Goal: Transaction & Acquisition: Purchase product/service

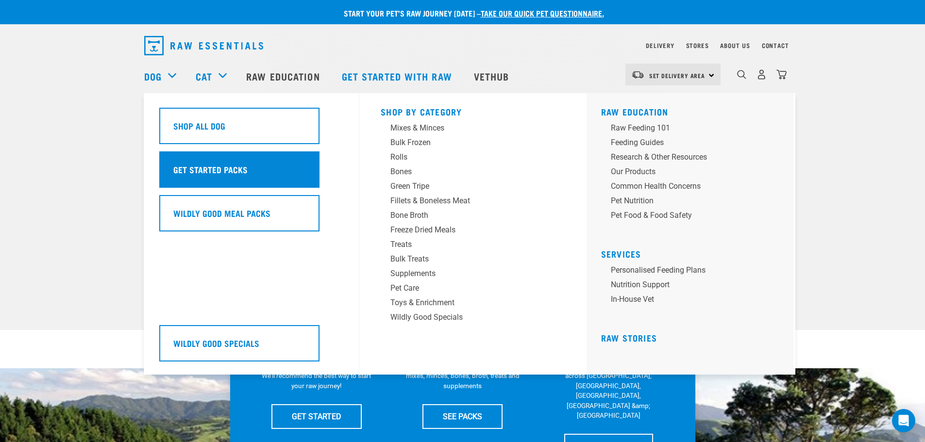
click at [226, 166] on h5 "Get Started Packs" at bounding box center [210, 169] width 74 height 13
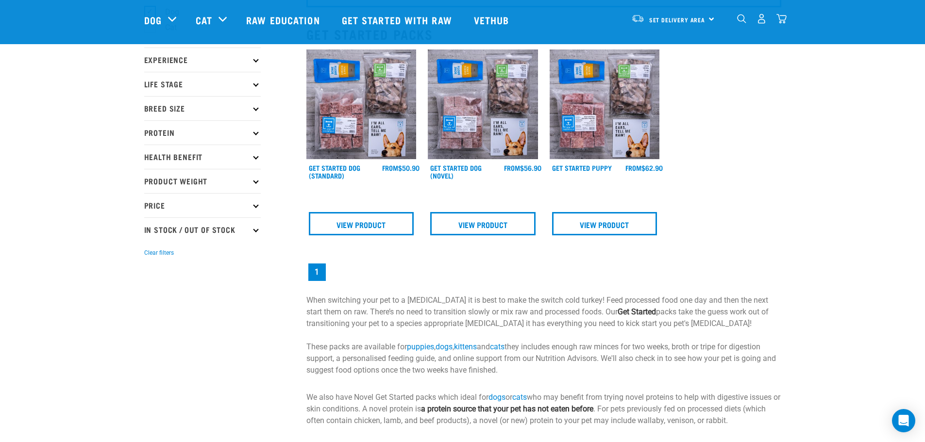
scroll to position [49, 0]
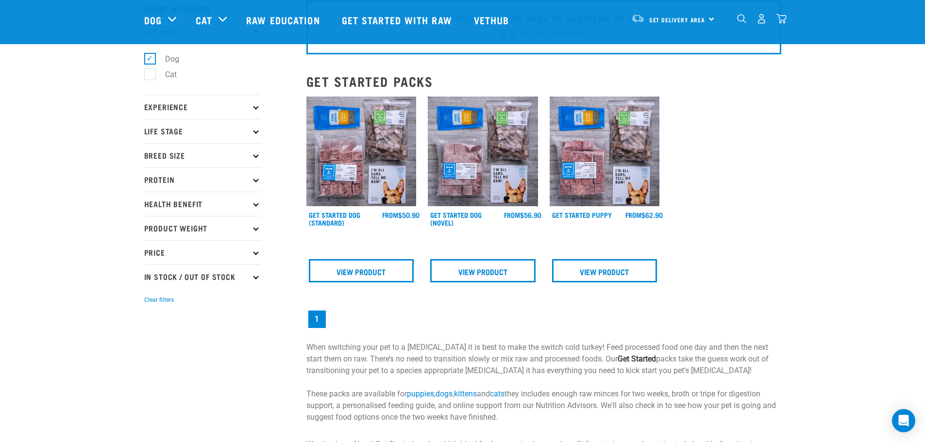
click at [602, 171] on img at bounding box center [604, 152] width 110 height 110
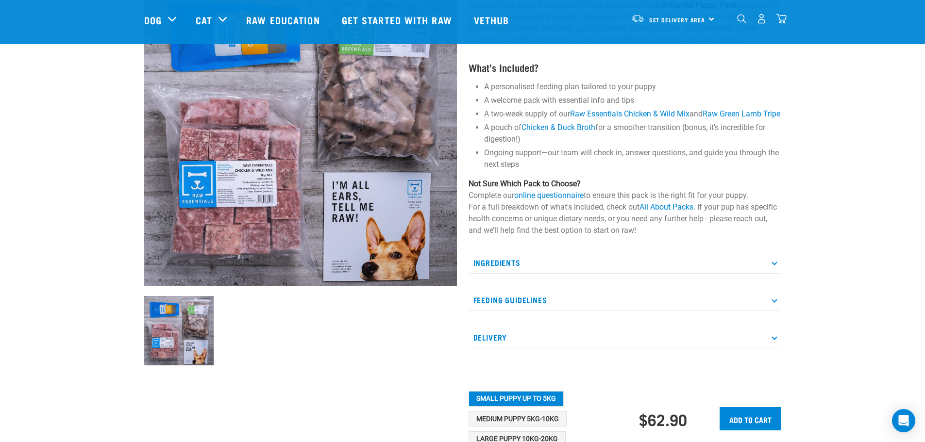
scroll to position [49, 0]
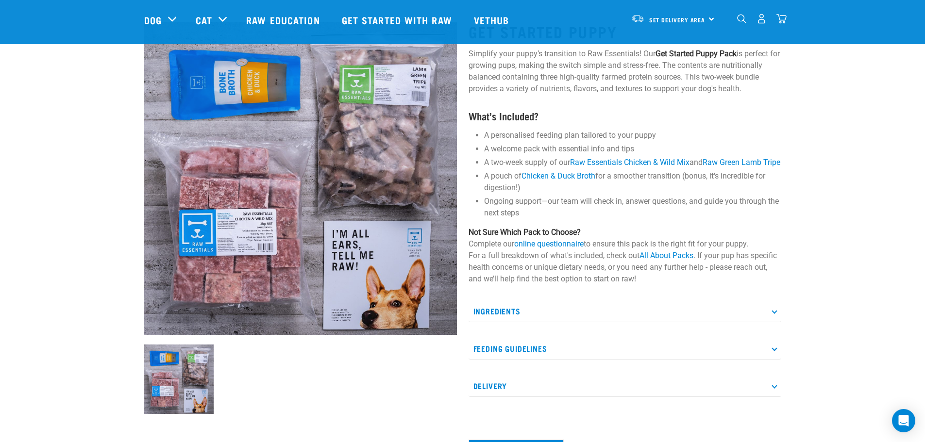
click at [615, 322] on p "Ingredients" at bounding box center [624, 311] width 313 height 22
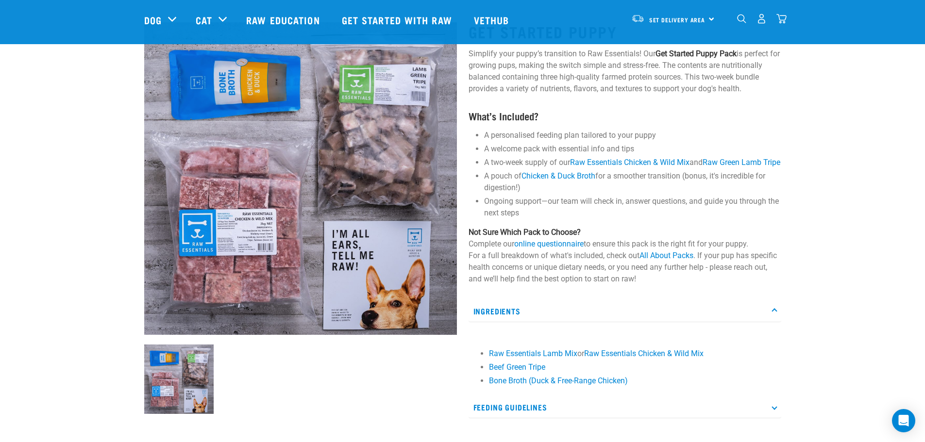
click at [620, 322] on p "Ingredients" at bounding box center [624, 311] width 313 height 22
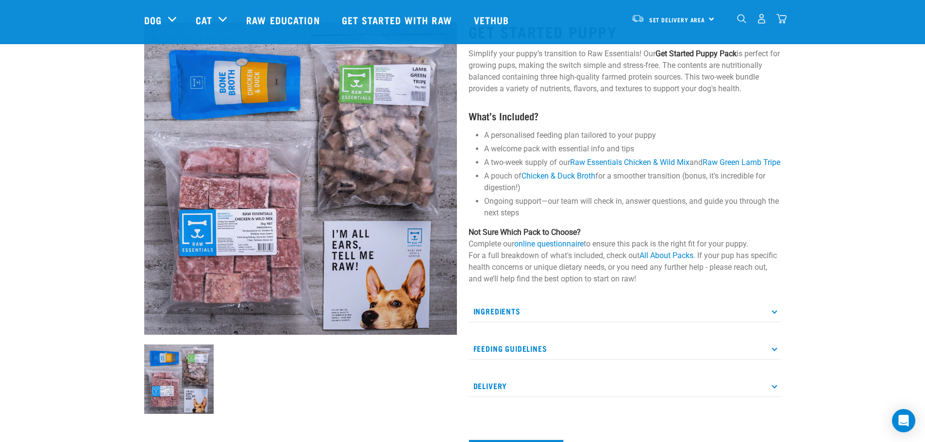
click at [613, 360] on p "Feeding Guidelines" at bounding box center [624, 349] width 313 height 22
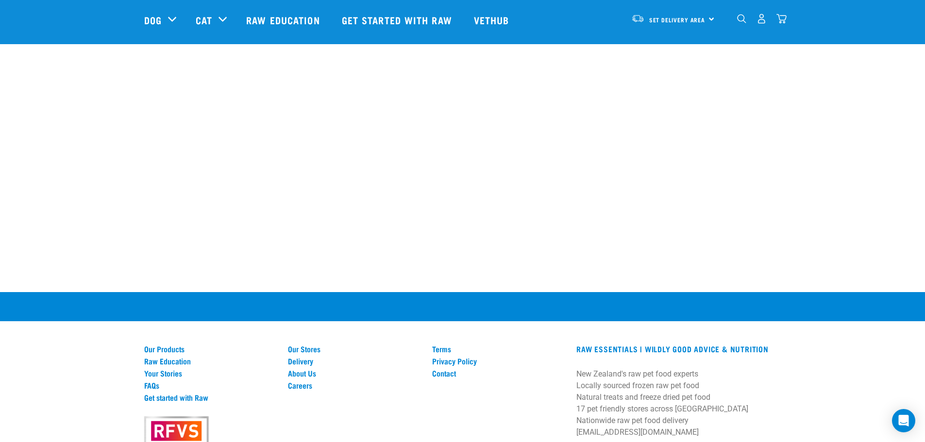
scroll to position [1023, 0]
